Goal: Transaction & Acquisition: Purchase product/service

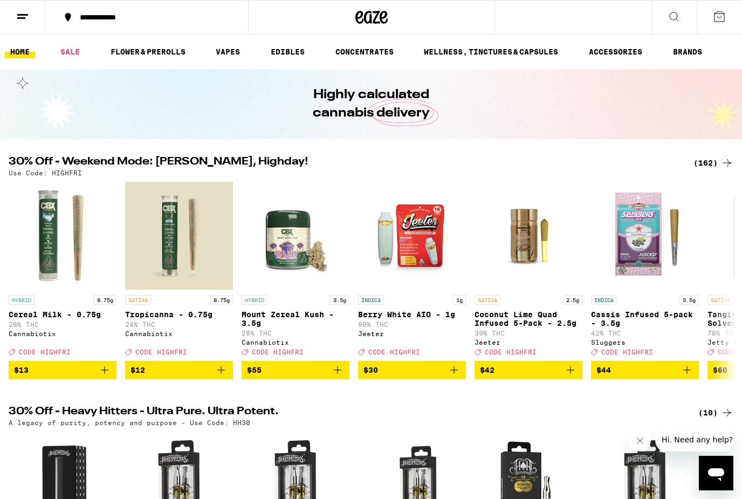
click at [706, 162] on div "(162)" at bounding box center [714, 162] width 40 height 13
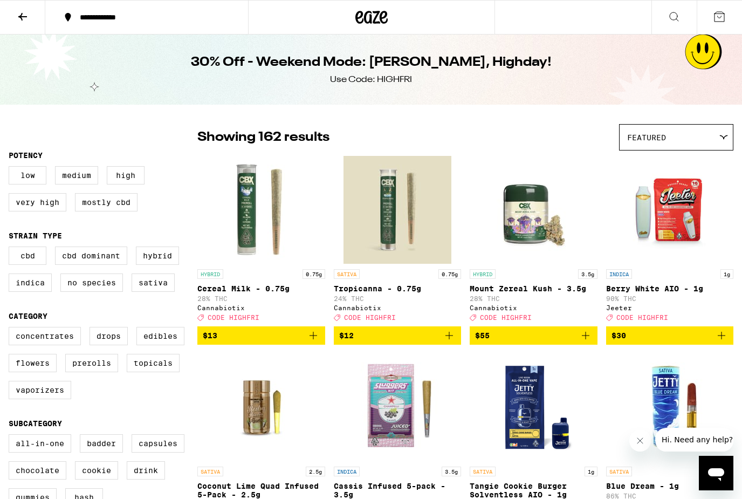
click at [315, 342] on icon "Add to bag" at bounding box center [313, 335] width 13 height 13
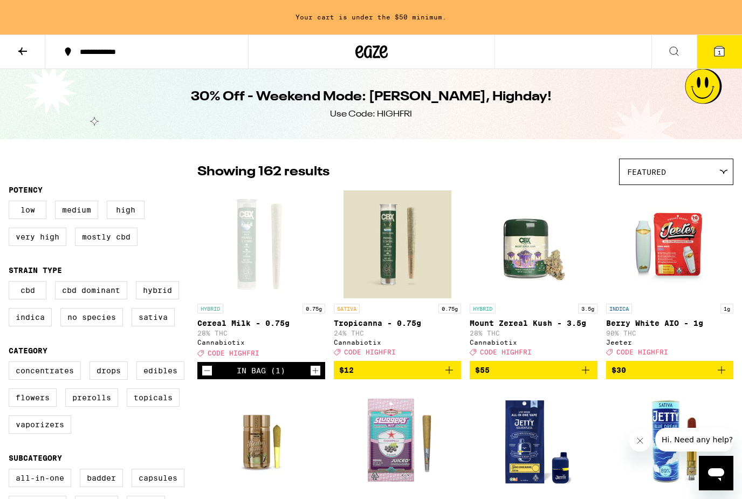
click at [28, 49] on icon at bounding box center [22, 51] width 13 height 13
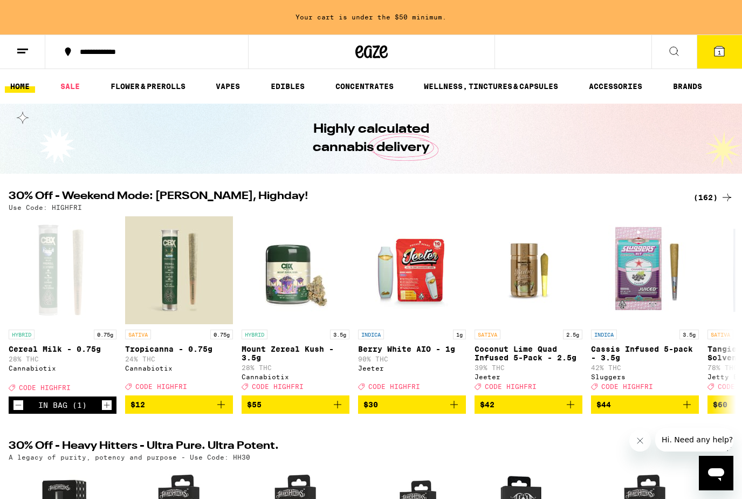
click at [23, 54] on icon at bounding box center [22, 51] width 13 height 13
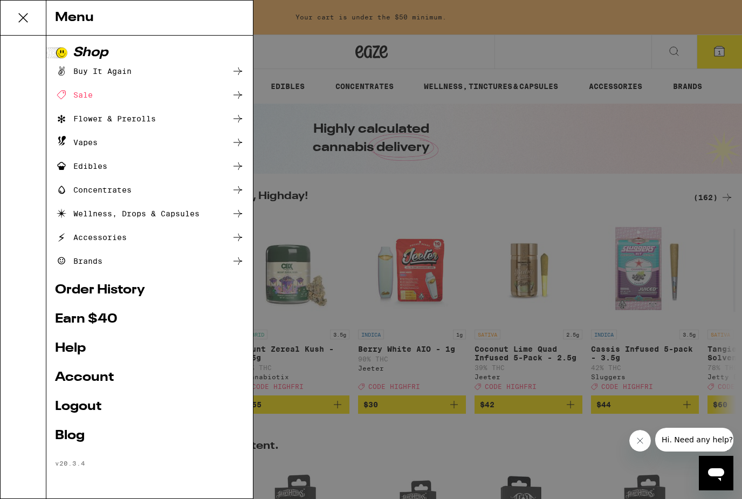
click at [108, 371] on link "Account" at bounding box center [149, 377] width 189 height 13
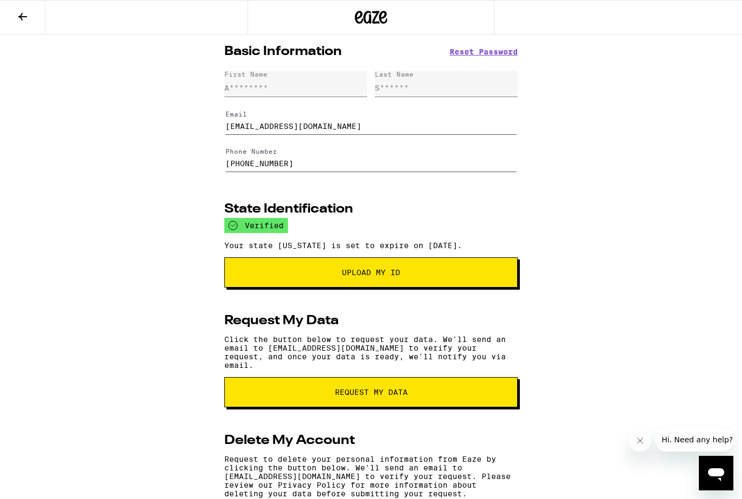
click at [23, 28] on button at bounding box center [22, 18] width 45 height 34
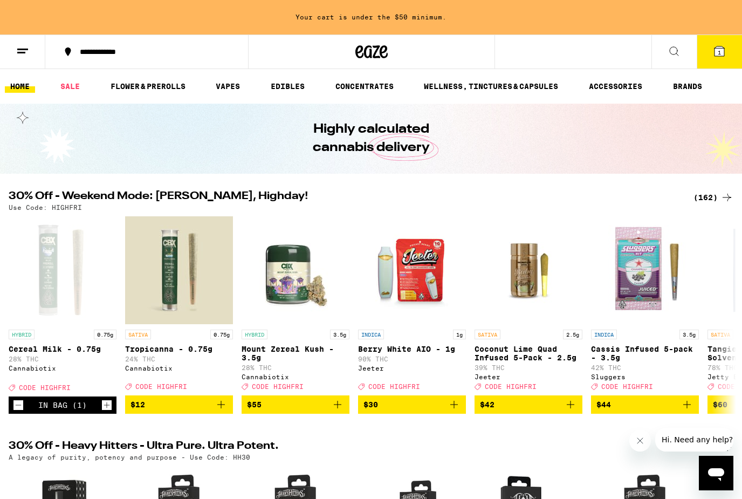
click at [708, 199] on div "(162)" at bounding box center [714, 197] width 40 height 13
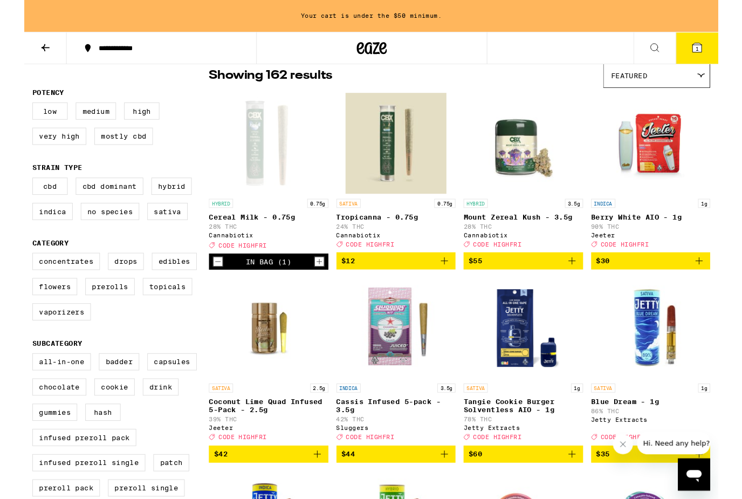
scroll to position [98, 0]
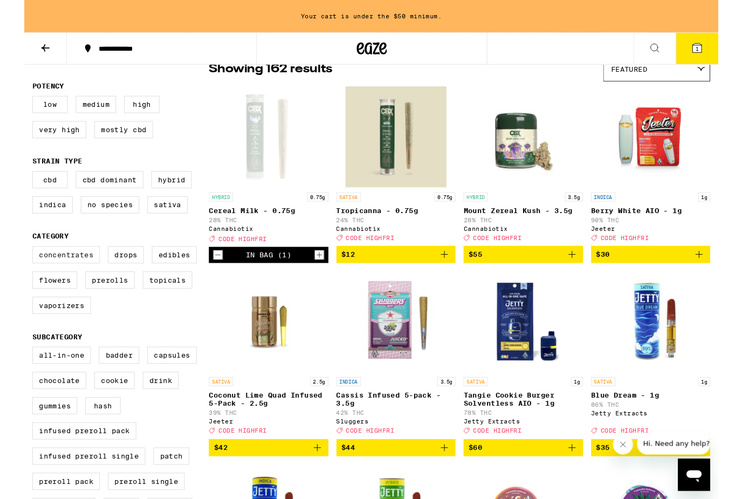
click at [43, 280] on label "Concentrates" at bounding box center [45, 272] width 72 height 18
click at [11, 265] on input "Concentrates" at bounding box center [11, 265] width 1 height 1
checkbox input "true"
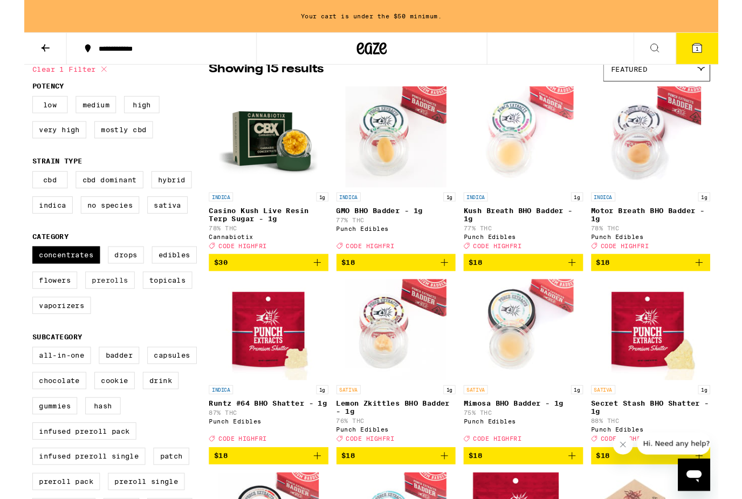
click at [85, 308] on label "Prerolls" at bounding box center [91, 299] width 53 height 18
click at [11, 265] on input "Prerolls" at bounding box center [11, 265] width 1 height 1
checkbox input "true"
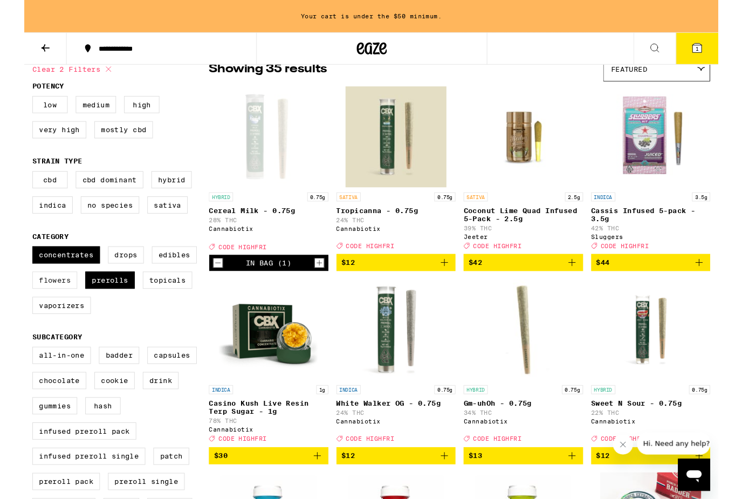
click at [32, 308] on label "Flowers" at bounding box center [33, 299] width 48 height 18
click at [11, 265] on input "Flowers" at bounding box center [11, 265] width 1 height 1
checkbox input "true"
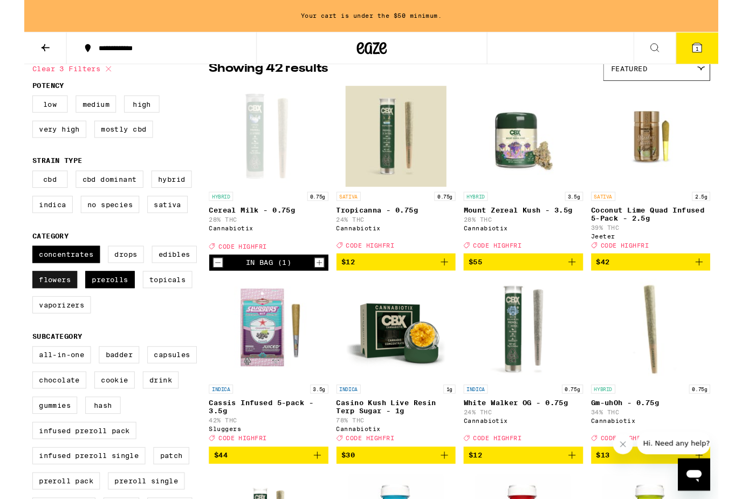
scroll to position [93, 0]
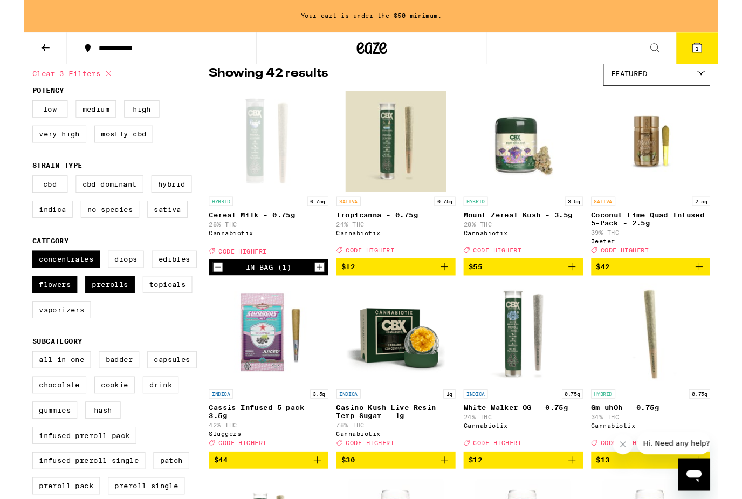
click at [585, 292] on icon "Add to bag" at bounding box center [585, 285] width 13 height 13
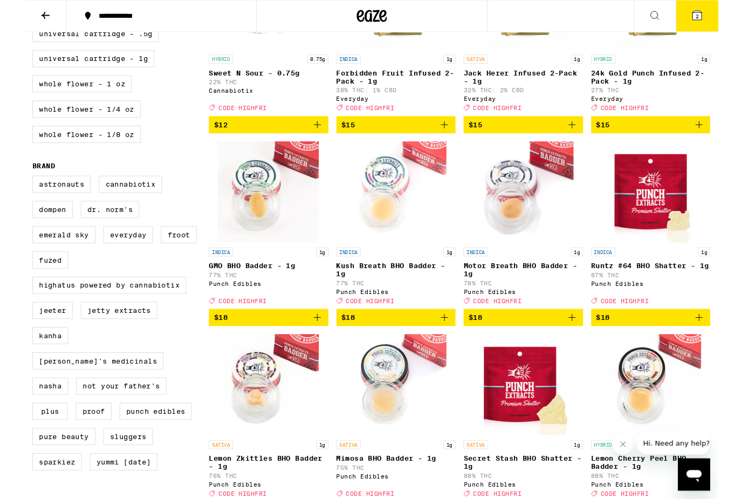
scroll to position [616, 0]
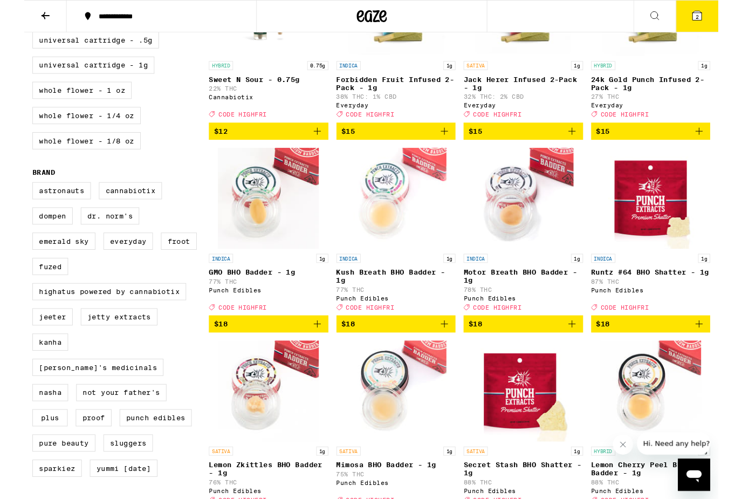
click at [587, 353] on icon "Add to bag" at bounding box center [585, 346] width 13 height 13
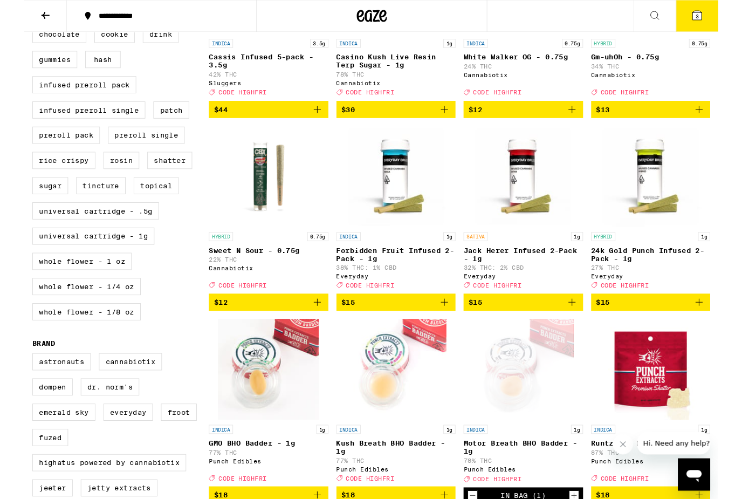
click at [310, 327] on icon "Add to bag" at bounding box center [314, 323] width 8 height 8
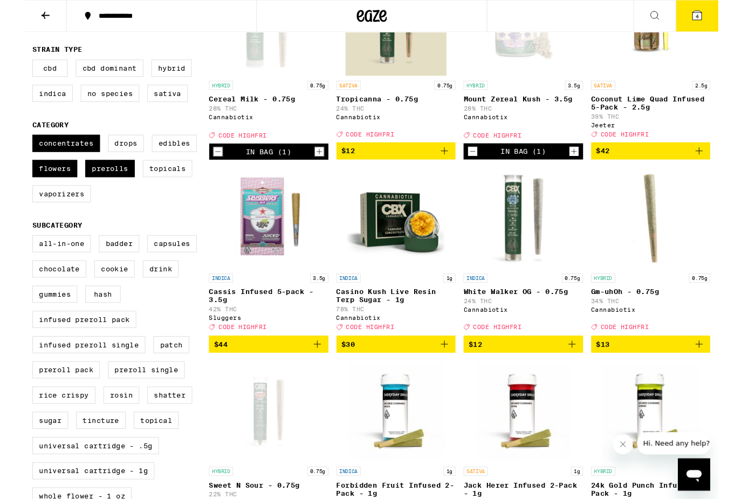
scroll to position [176, 0]
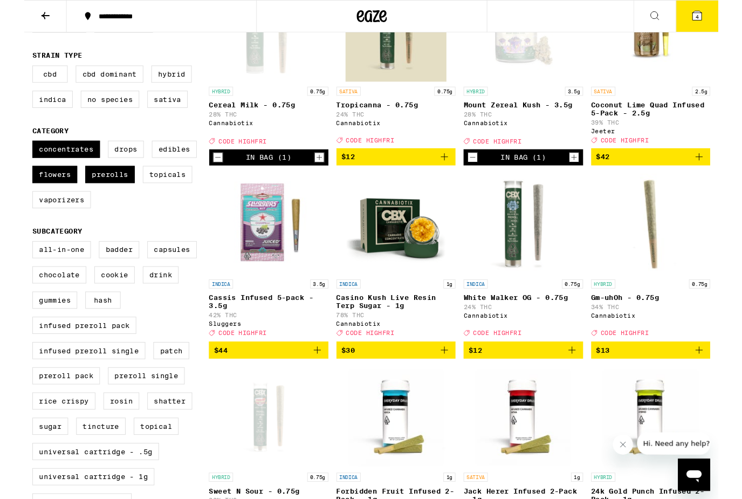
click at [722, 381] on icon "Add to bag" at bounding box center [721, 374] width 13 height 13
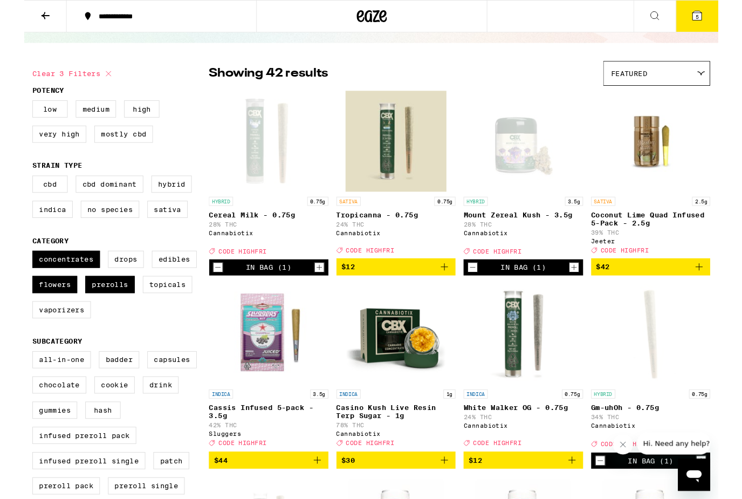
scroll to position [0, 0]
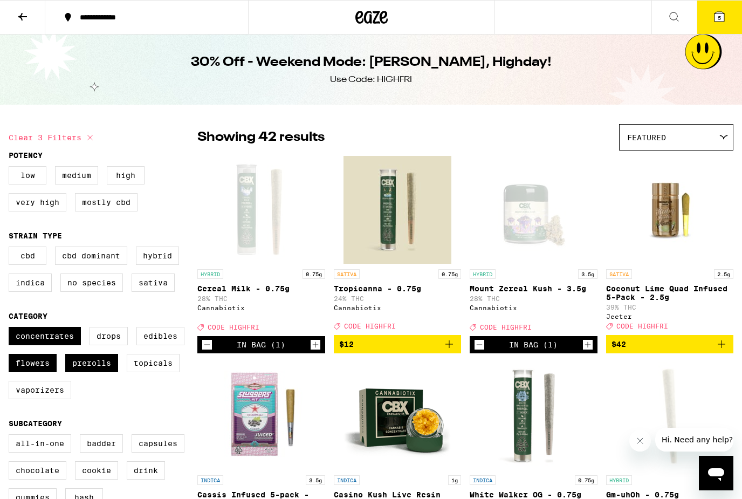
click at [722, 16] on icon at bounding box center [720, 17] width 10 height 10
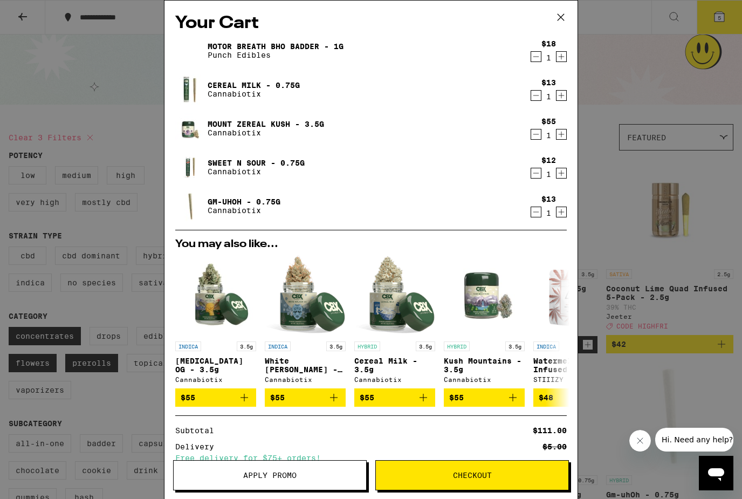
click at [314, 471] on span "Apply Promo" at bounding box center [270, 475] width 193 height 8
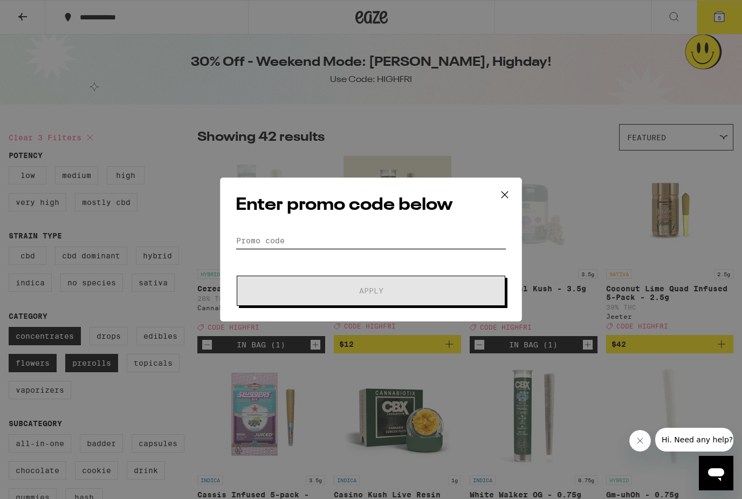
click at [416, 243] on input "Promo Code" at bounding box center [371, 240] width 271 height 16
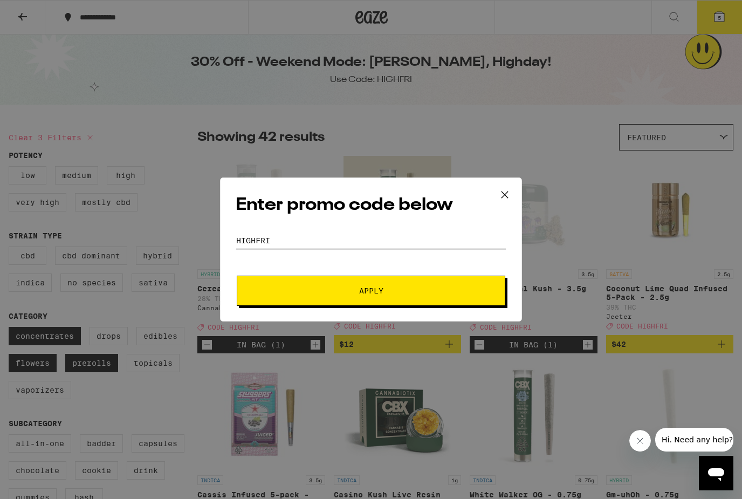
type input "Highfri"
click at [426, 291] on span "Apply" at bounding box center [371, 291] width 194 height 8
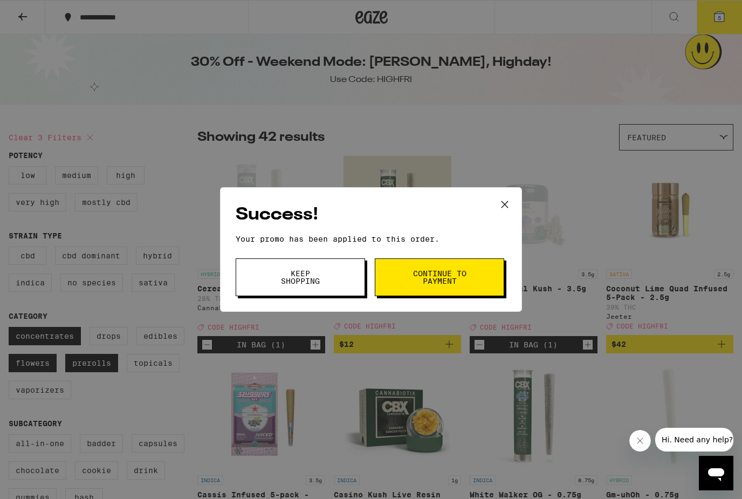
click at [510, 208] on icon at bounding box center [505, 204] width 16 height 16
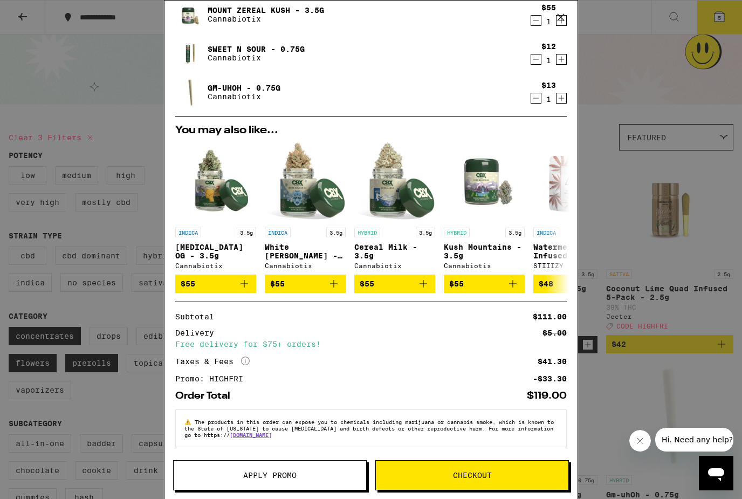
scroll to position [125, 0]
click at [564, 19] on icon at bounding box center [561, 17] width 16 height 16
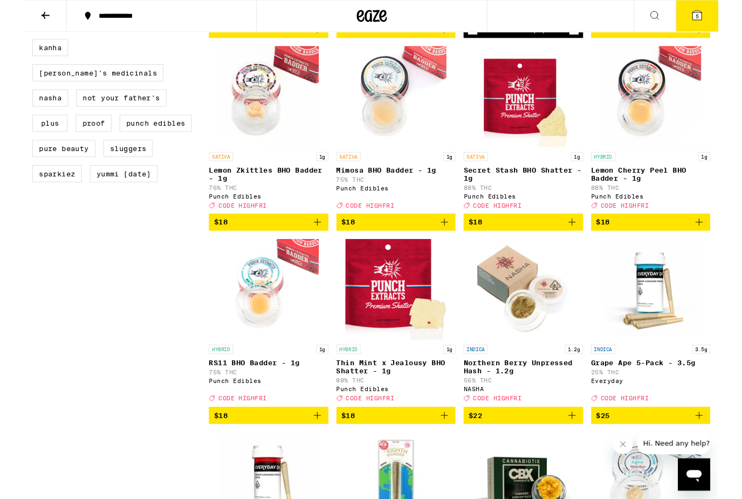
scroll to position [937, 0]
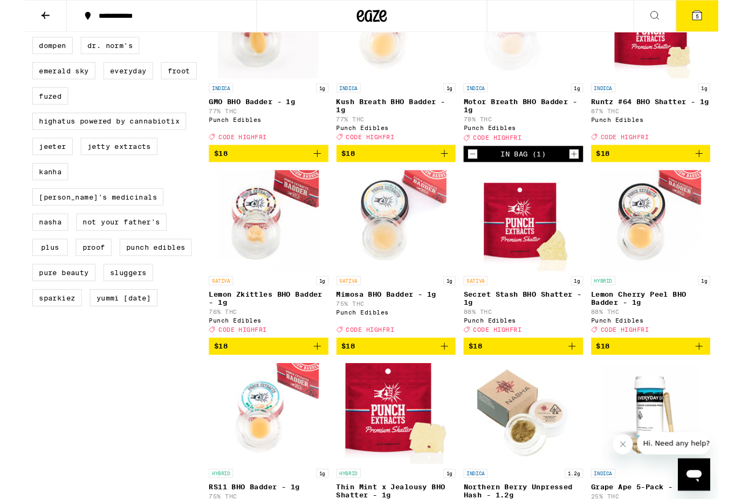
click at [541, 84] on div "Open page for Motor Breath BHO Badder - 1g from Punch Edibles" at bounding box center [533, 30] width 108 height 108
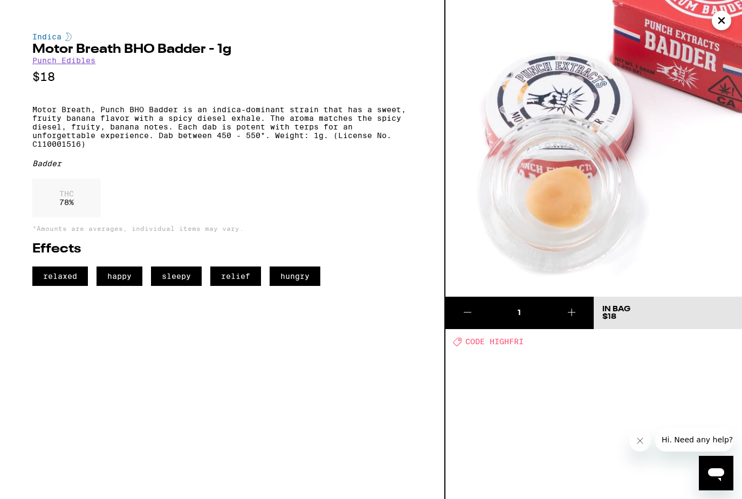
click at [722, 18] on icon "Close" at bounding box center [721, 20] width 13 height 16
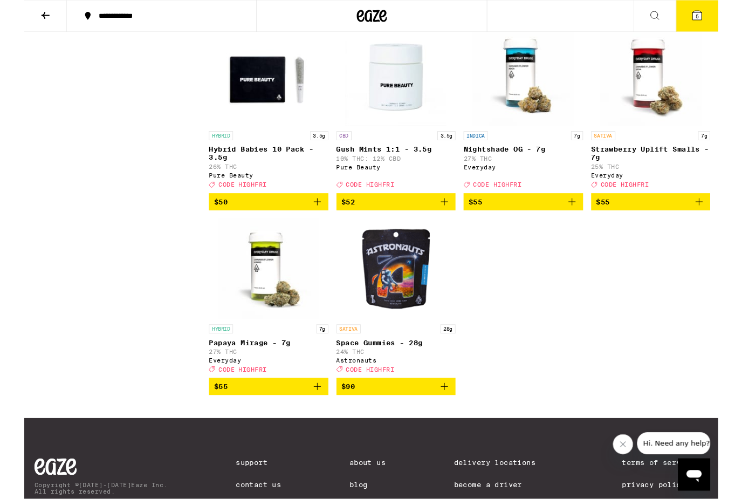
scroll to position [1985, 0]
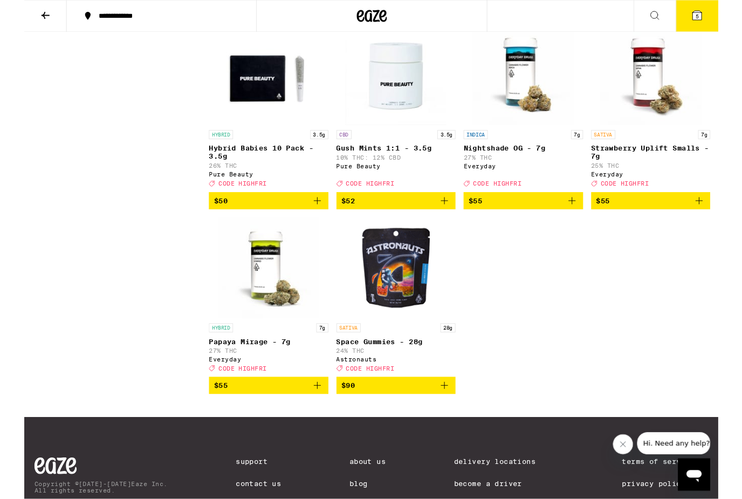
click at [547, 134] on img "Open page for Nightshade OG - 7g from Everyday" at bounding box center [533, 80] width 108 height 108
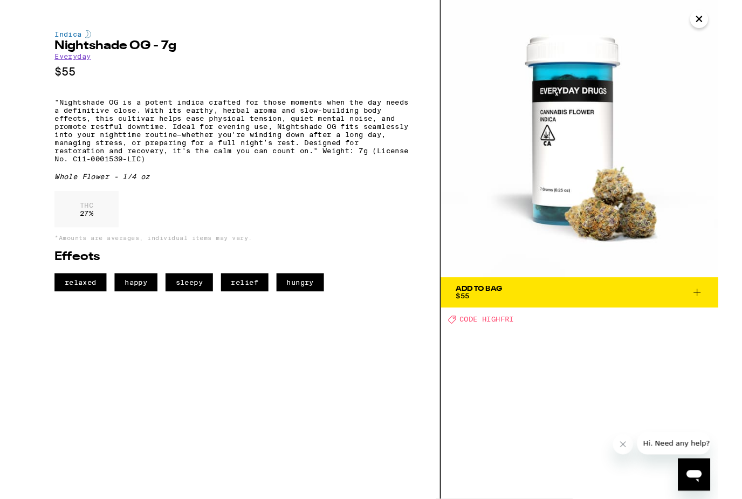
scroll to position [1986, 0]
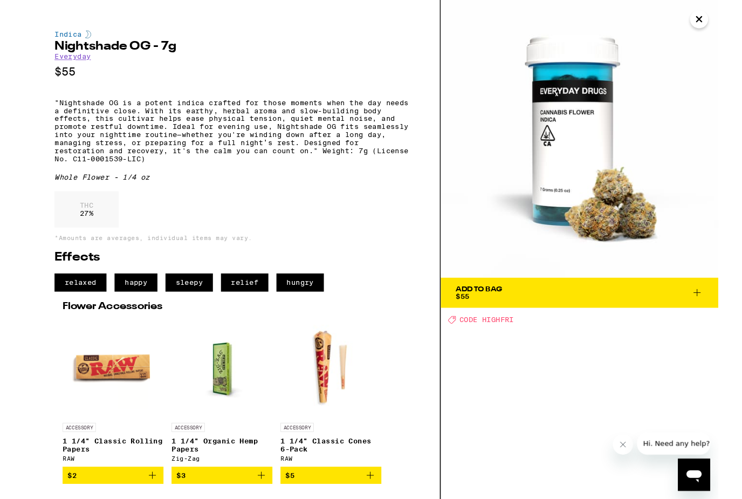
click at [719, 18] on icon "Close" at bounding box center [721, 20] width 5 height 5
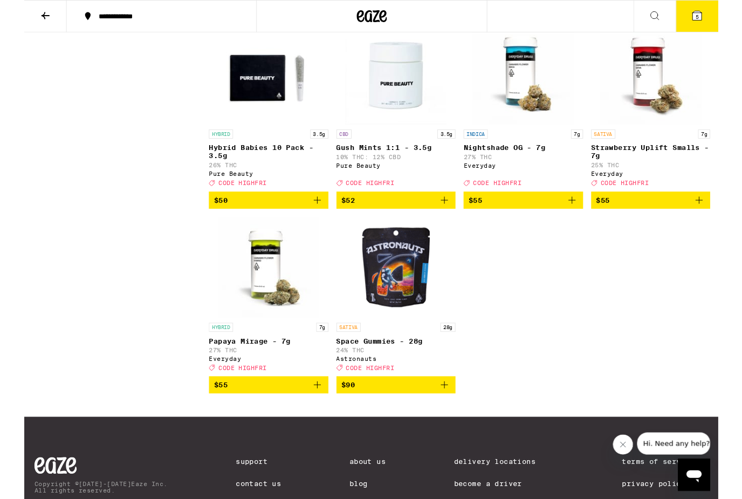
click at [584, 221] on icon "Add to bag" at bounding box center [585, 214] width 13 height 13
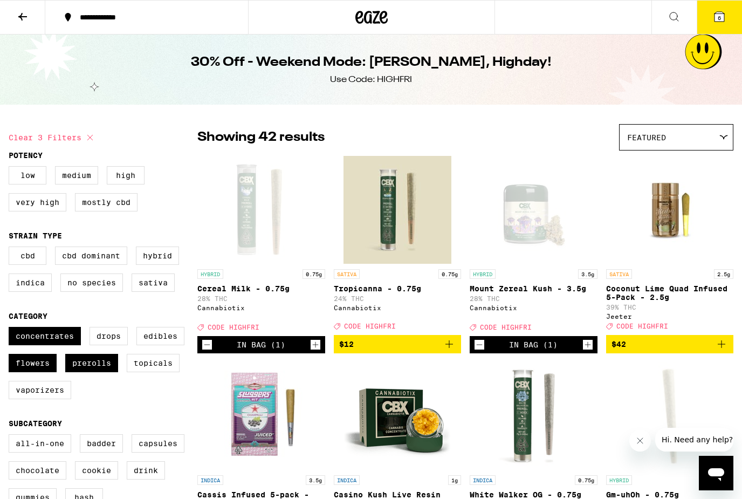
click at [719, 23] on button "6" at bounding box center [719, 17] width 45 height 33
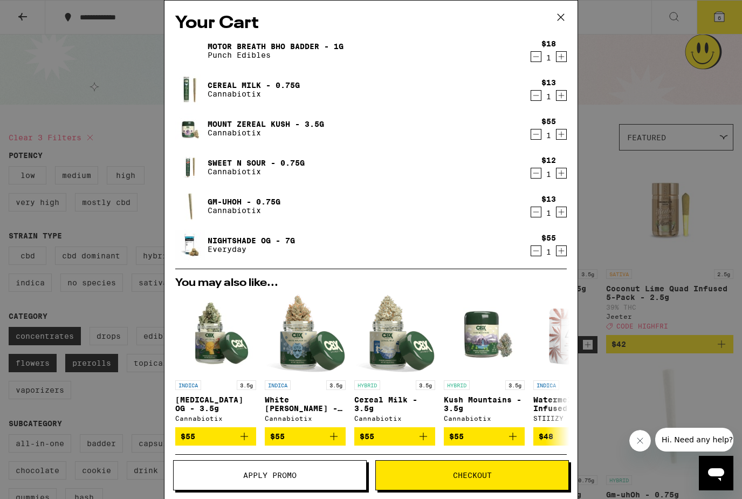
click at [489, 477] on span "Checkout" at bounding box center [472, 475] width 39 height 8
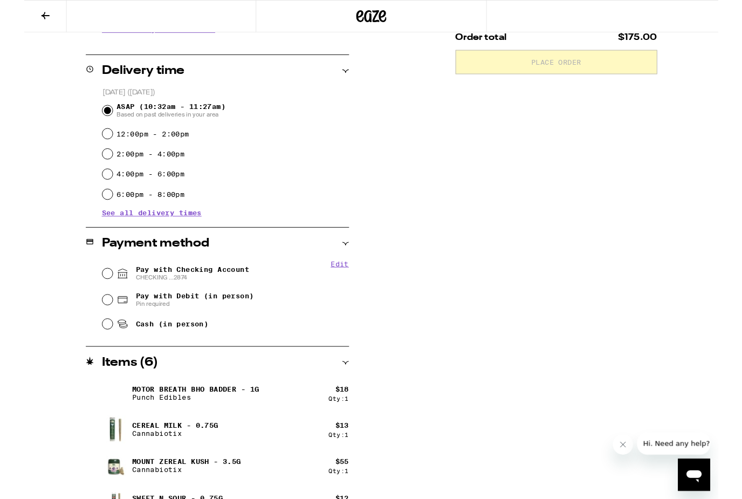
scroll to position [253, 0]
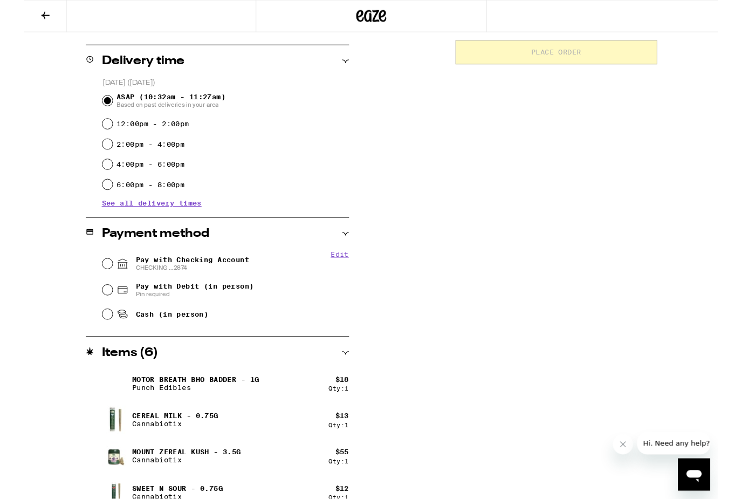
click at [91, 283] on input "Pay with Checking Account CHECKING ...2874" at bounding box center [89, 282] width 11 height 11
radio input "true"
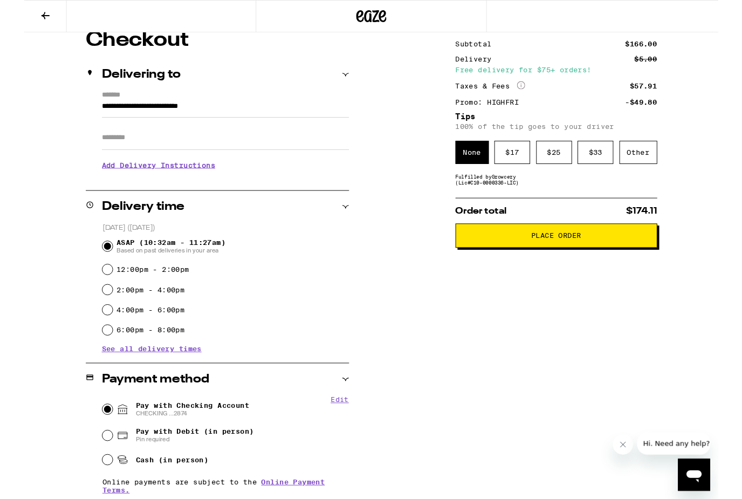
scroll to position [99, 0]
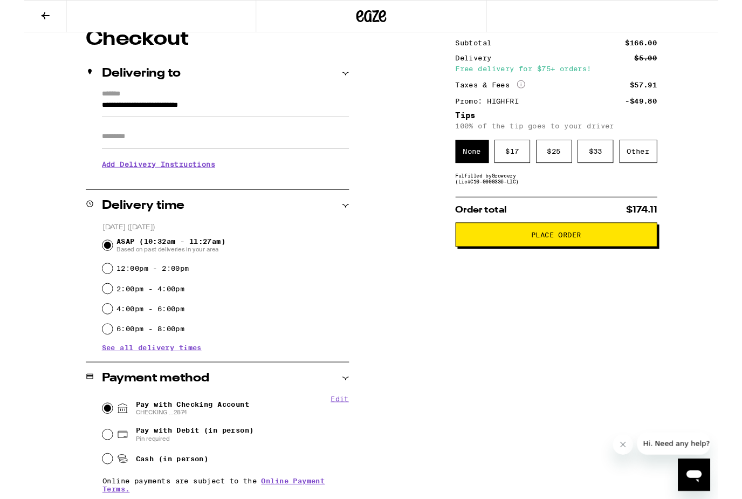
click at [173, 186] on h3 "Add Delivery Instructions" at bounding box center [215, 175] width 264 height 25
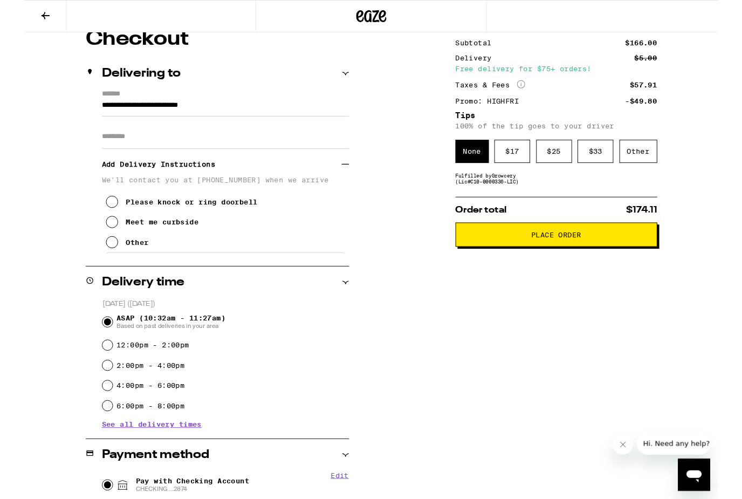
click at [98, 270] on button "Other" at bounding box center [110, 259] width 46 height 22
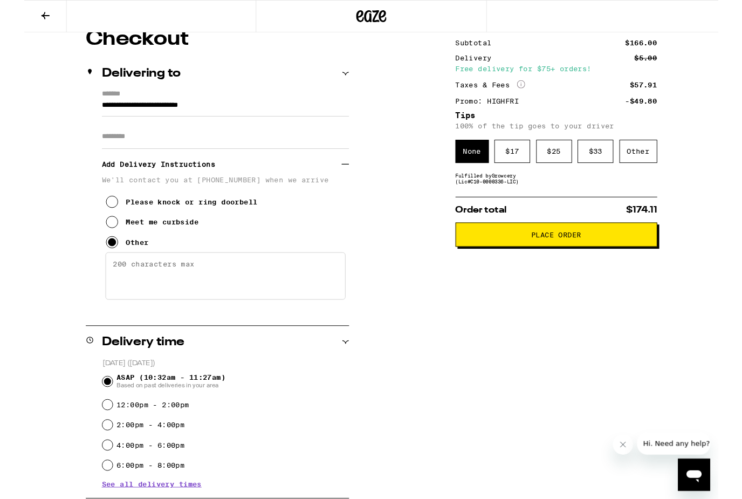
click at [145, 288] on textarea "Enter any other delivery instructions you want driver to know" at bounding box center [215, 295] width 257 height 51
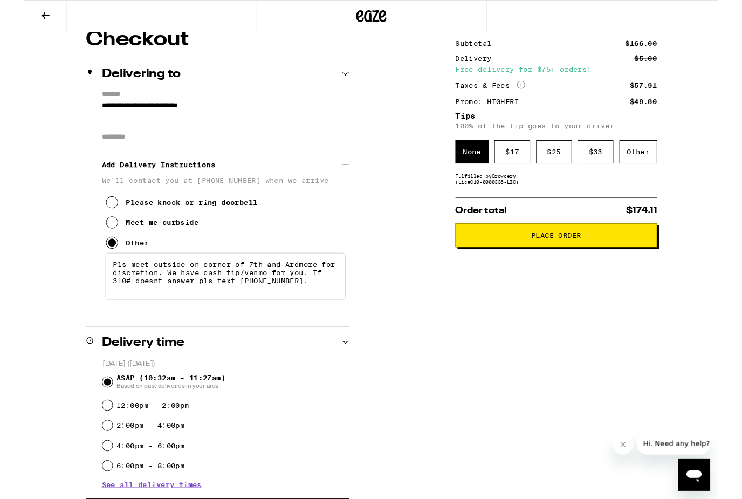
click at [132, 308] on textarea "Pls meet outside on corner of 7th and Ardmore for discretion. We have cash tip/…" at bounding box center [215, 295] width 257 height 51
click at [212, 311] on textarea "Pls meet outside on corner of 7th and Ardmore for discretion. We have cash tip/…" at bounding box center [215, 295] width 257 height 51
click at [337, 308] on textarea "Pls meet outside on corner of 7th and Ardmore for discretion. We have cash tip/…" at bounding box center [215, 295] width 257 height 51
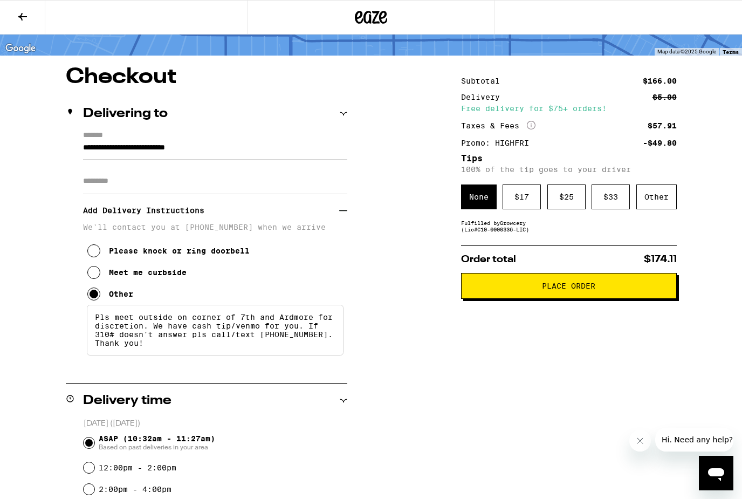
scroll to position [51, 0]
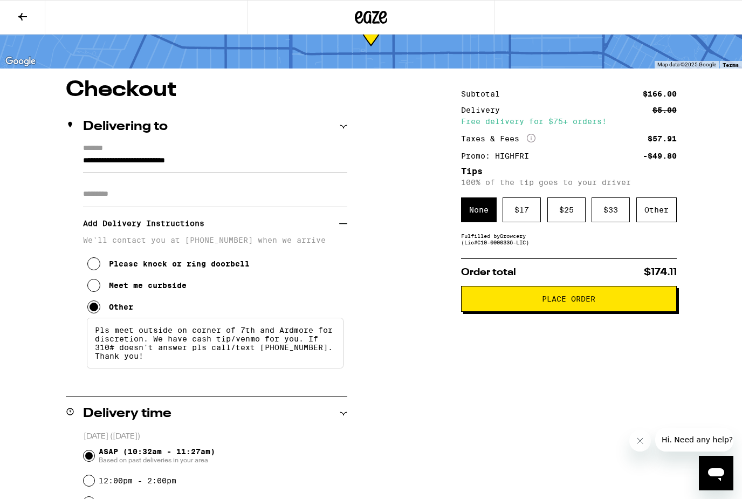
type textarea "Pls meet outside on corner of 7th and Ardmore for discretion. We have cash tip/…"
click at [613, 303] on span "Place Order" at bounding box center [568, 299] width 197 height 8
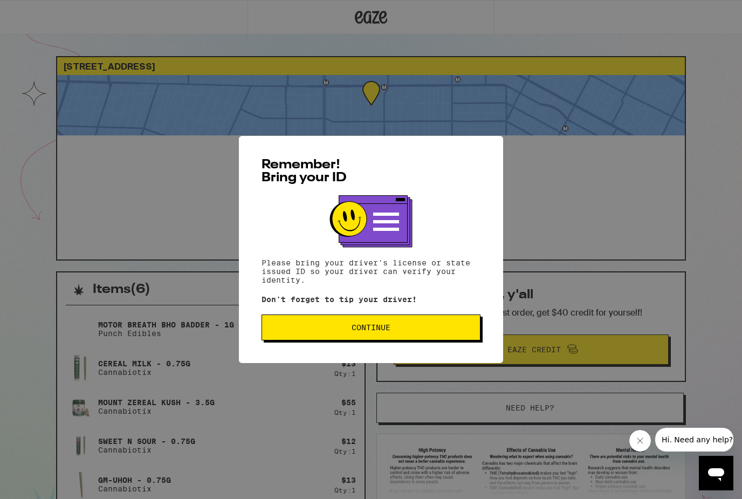
click at [437, 321] on button "Continue" at bounding box center [371, 327] width 219 height 26
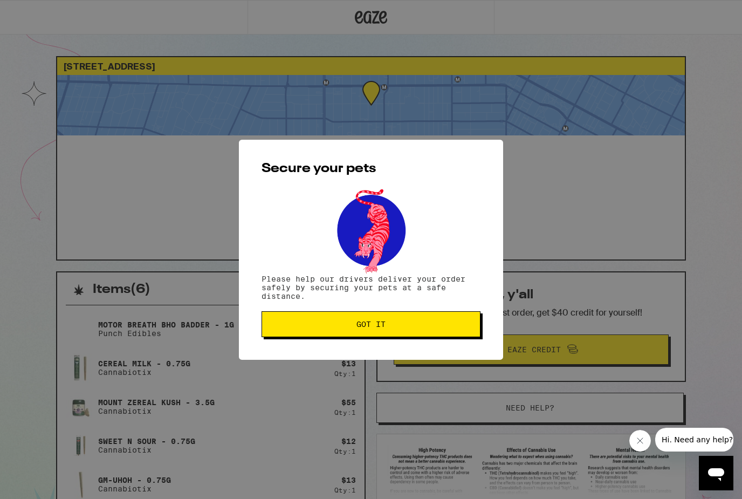
click at [423, 335] on button "Got it" at bounding box center [371, 324] width 219 height 26
